Goal: Task Accomplishment & Management: Manage account settings

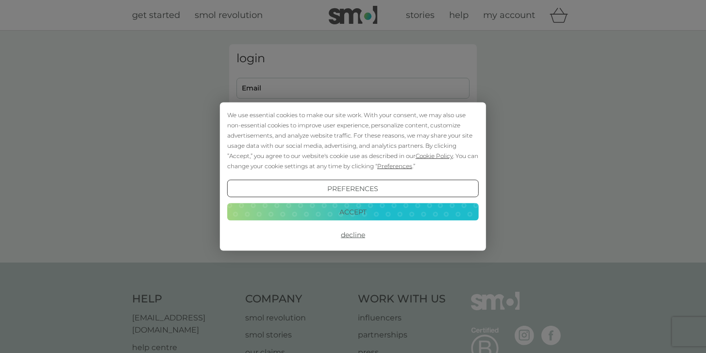
click at [348, 236] on button "Decline" at bounding box center [353, 234] width 252 height 17
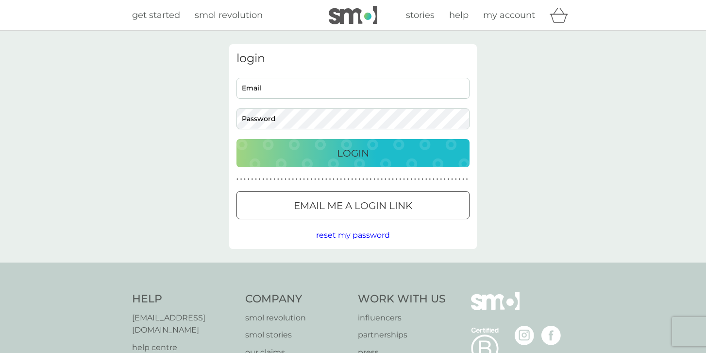
click at [328, 89] on input "Email" at bounding box center [352, 88] width 233 height 21
type input "[EMAIL_ADDRESS][DOMAIN_NAME]"
click at [236, 139] on button "Login" at bounding box center [352, 153] width 233 height 28
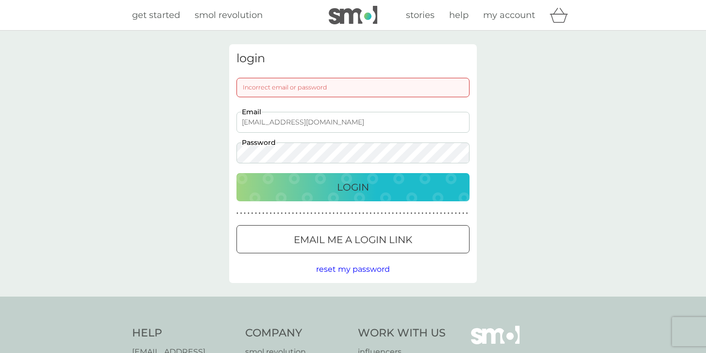
click at [331, 181] on div "Login" at bounding box center [353, 187] width 214 height 16
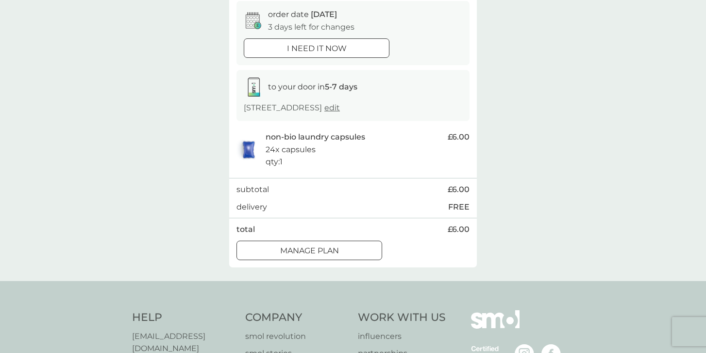
scroll to position [153, 0]
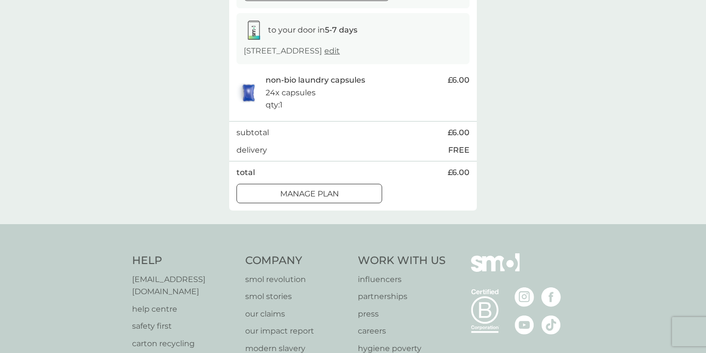
click at [351, 200] on div "Manage plan" at bounding box center [309, 193] width 145 height 13
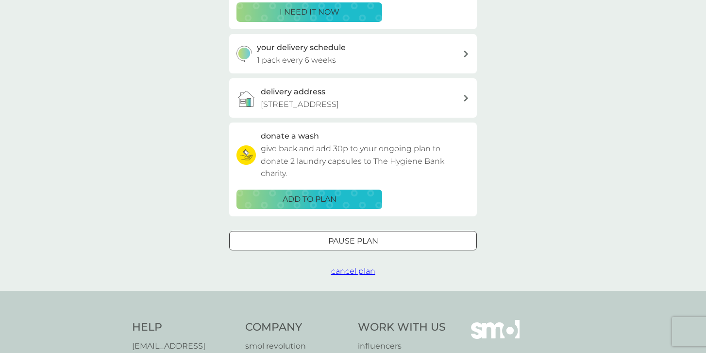
scroll to position [271, 0]
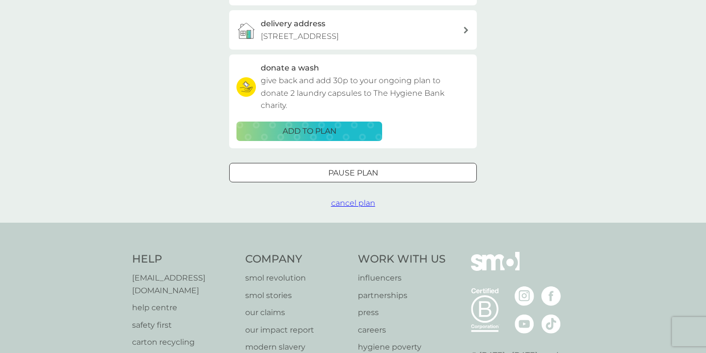
click at [414, 179] on div "Pause plan" at bounding box center [353, 173] width 247 height 13
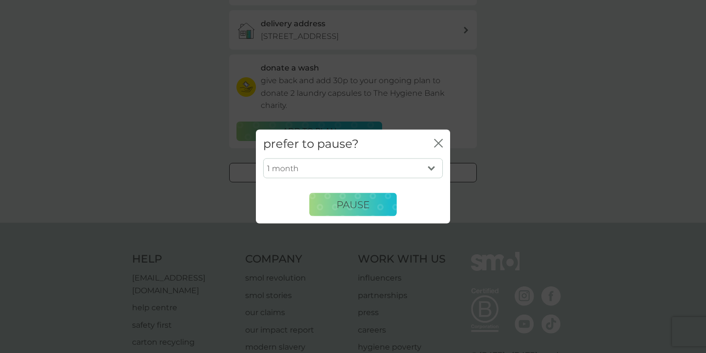
click at [429, 169] on select "1 month 2 months 3 months 4 months 5 months 6 months" at bounding box center [353, 168] width 180 height 20
select select "6"
click at [378, 216] on button "Pause" at bounding box center [352, 204] width 87 height 23
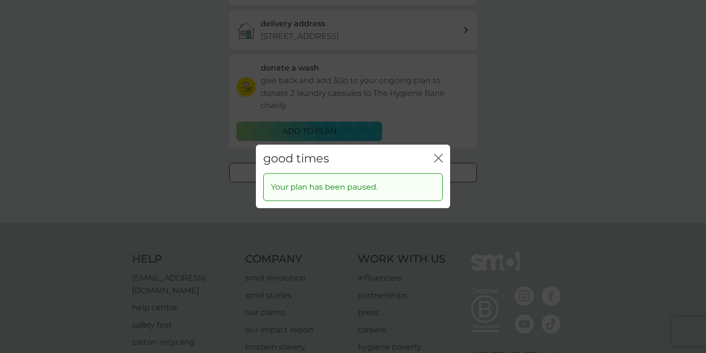
click at [440, 158] on icon "close" at bounding box center [438, 157] width 9 height 9
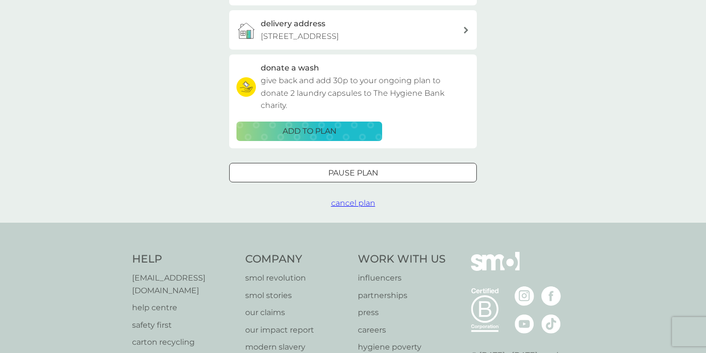
click at [366, 207] on span "cancel plan" at bounding box center [353, 202] width 44 height 9
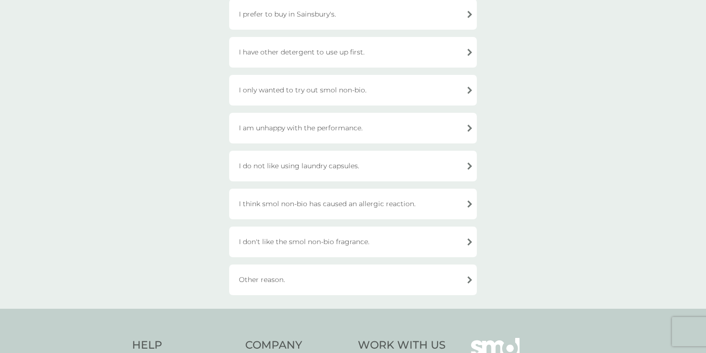
click at [376, 270] on div "Other reason." at bounding box center [353, 279] width 248 height 31
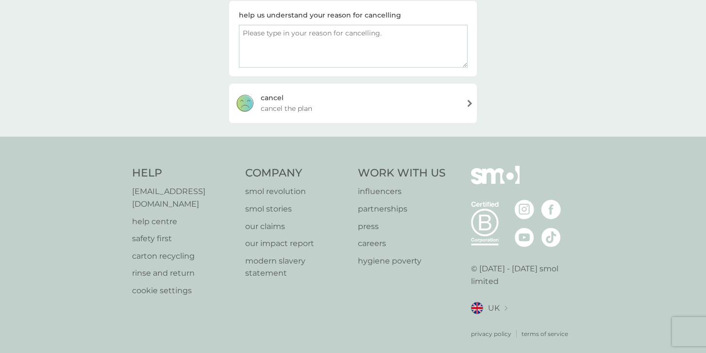
click at [363, 27] on textarea at bounding box center [353, 46] width 229 height 43
type textarea "I moved countries"
click at [431, 92] on div "cancel cancel the plan" at bounding box center [353, 103] width 248 height 39
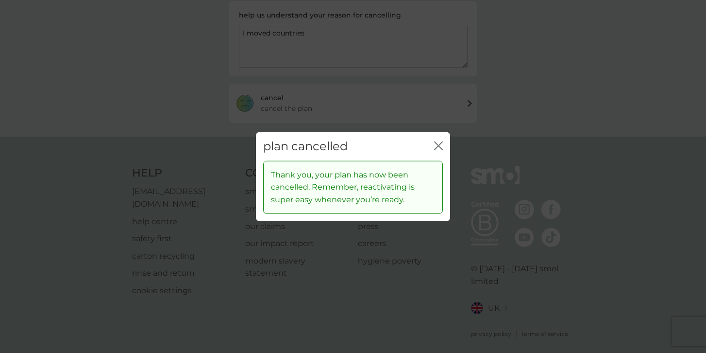
click at [443, 139] on div "plan cancelled close" at bounding box center [353, 146] width 194 height 29
click at [439, 145] on icon "close" at bounding box center [438, 145] width 9 height 9
